Goal: Task Accomplishment & Management: Manage account settings

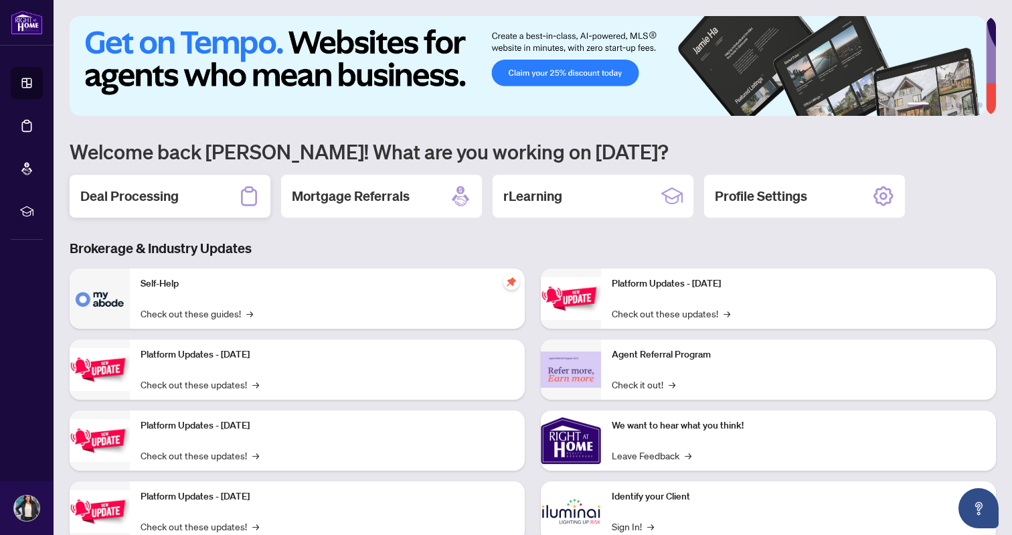
click at [164, 192] on h2 "Deal Processing" at bounding box center [129, 196] width 98 height 19
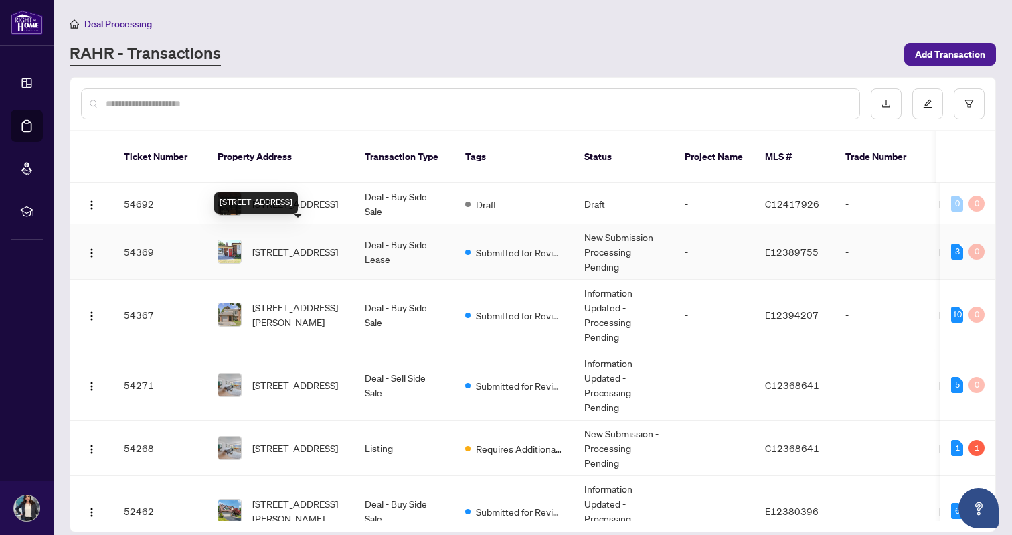
click at [302, 244] on span "[STREET_ADDRESS]" at bounding box center [295, 251] width 86 height 15
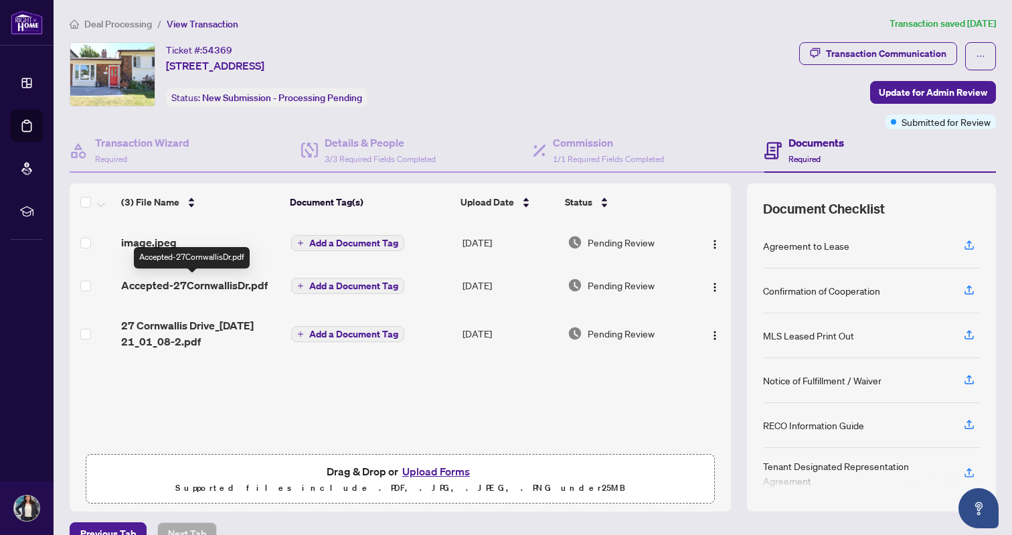
click at [207, 286] on span "Accepted-27CornwallisDr.pdf" at bounding box center [194, 285] width 147 height 16
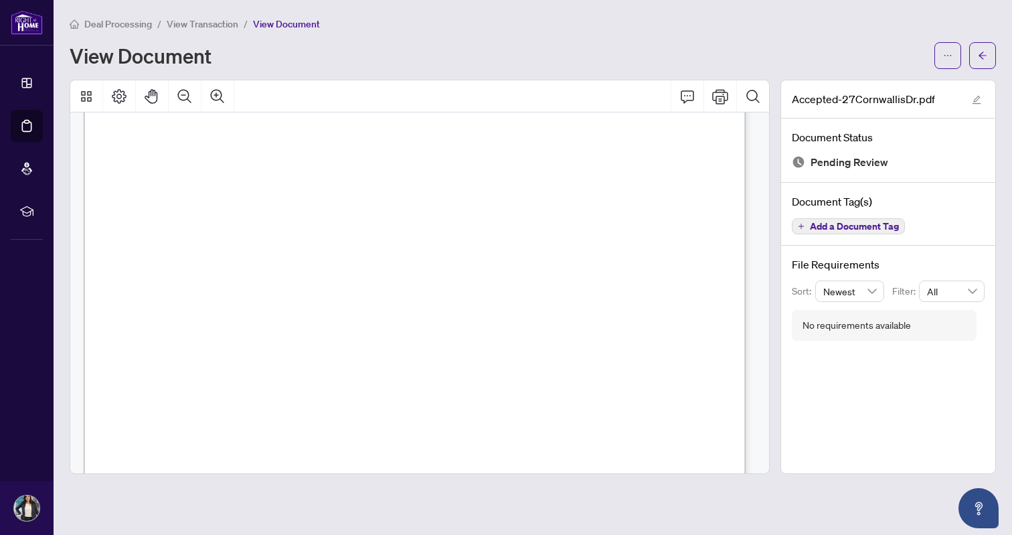
scroll to position [17851, 0]
